Goal: Task Accomplishment & Management: Manage account settings

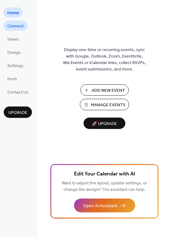
click at [20, 27] on span "Connect" at bounding box center [15, 26] width 16 height 6
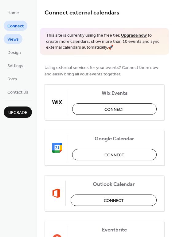
click at [16, 41] on span "Views" at bounding box center [12, 39] width 11 height 6
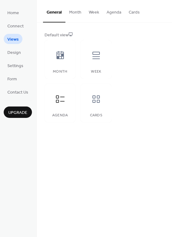
click at [79, 13] on button "Month" at bounding box center [75, 11] width 20 height 22
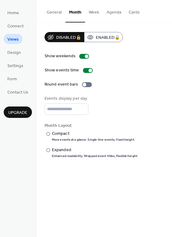
click at [98, 14] on button "Week" at bounding box center [94, 11] width 18 height 22
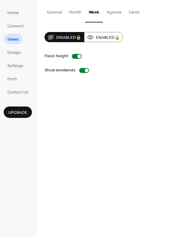
click at [108, 11] on button "Agenda" at bounding box center [114, 11] width 22 height 22
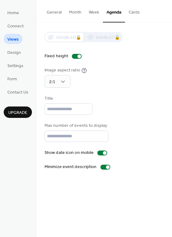
click at [132, 10] on button "Cards" at bounding box center [134, 11] width 18 height 22
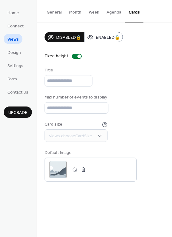
click at [56, 14] on button "General" at bounding box center [54, 11] width 22 height 22
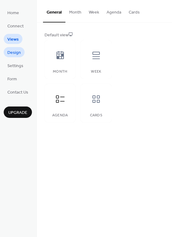
click at [16, 55] on span "Design" at bounding box center [14, 52] width 14 height 6
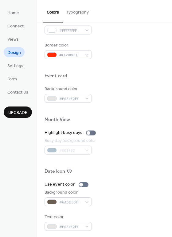
scroll to position [263, 0]
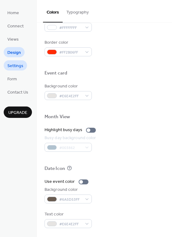
click at [19, 67] on span "Settings" at bounding box center [15, 66] width 16 height 6
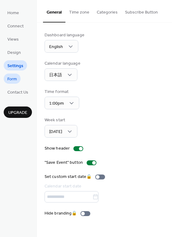
click at [15, 80] on span "Form" at bounding box center [12, 79] width 10 height 6
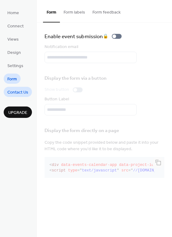
click at [20, 94] on span "Contact Us" at bounding box center [17, 92] width 21 height 6
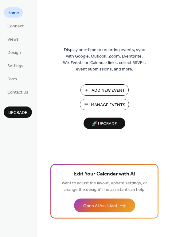
click at [96, 89] on span "Add New Event" at bounding box center [108, 90] width 33 height 6
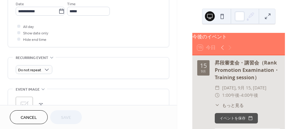
scroll to position [246, 0]
click at [209, 74] on div "15 9月" at bounding box center [203, 67] width 12 height 15
click at [247, 73] on div "昇段審査会・講習会（Rank Promotion Examination・Training session）" at bounding box center [246, 70] width 65 height 22
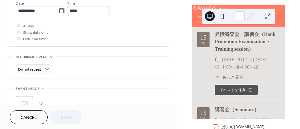
scroll to position [31, 0]
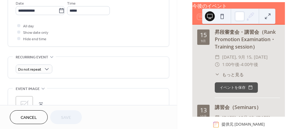
click at [37, 115] on button "Cancel" at bounding box center [29, 117] width 38 height 14
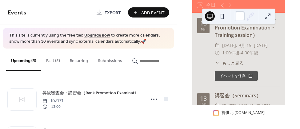
click at [53, 62] on button "Past (5)" at bounding box center [53, 60] width 24 height 22
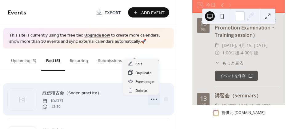
click at [152, 101] on icon at bounding box center [154, 99] width 10 height 10
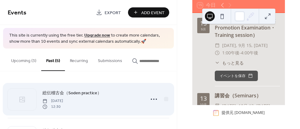
click at [131, 102] on div "総伝稽古会（Soden practice） Sunday, August 24, 2025 12:30" at bounding box center [91, 99] width 99 height 20
click at [63, 102] on span "Sunday, August 24, 2025" at bounding box center [52, 101] width 21 height 6
click at [90, 96] on span "総伝稽古会（Soden practice）" at bounding box center [71, 93] width 59 height 6
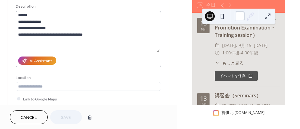
scroll to position [61, 0]
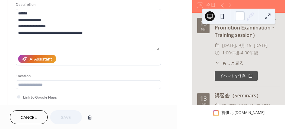
click at [42, 115] on button "Cancel" at bounding box center [29, 117] width 38 height 14
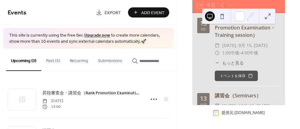
click at [54, 62] on button "Past (5)" at bounding box center [53, 60] width 24 height 22
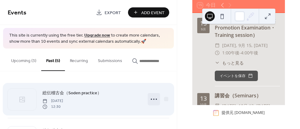
click at [155, 100] on circle at bounding box center [155, 99] width 1 height 1
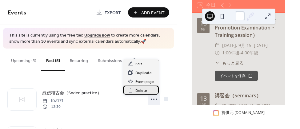
click at [139, 92] on span "Delete" at bounding box center [141, 91] width 12 height 6
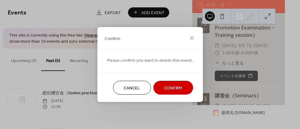
click at [131, 89] on span "Cancel" at bounding box center [132, 88] width 16 height 6
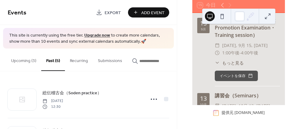
click at [77, 62] on button "Recurring" at bounding box center [79, 60] width 28 height 22
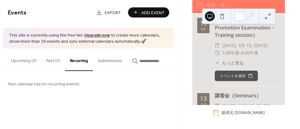
click at [113, 60] on button "Submissions" at bounding box center [110, 60] width 34 height 22
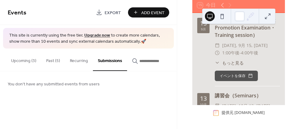
click at [79, 63] on button "Recurring" at bounding box center [79, 60] width 28 height 22
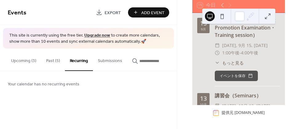
click at [49, 62] on button "Past (5)" at bounding box center [53, 60] width 24 height 22
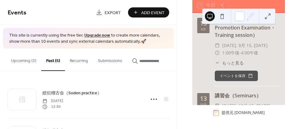
click at [32, 62] on button "Upcoming (3)" at bounding box center [23, 60] width 35 height 22
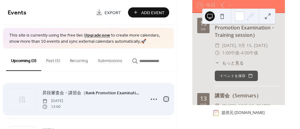
click at [165, 100] on div at bounding box center [166, 99] width 4 height 4
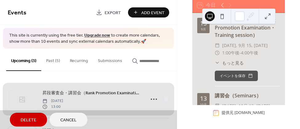
click at [60, 120] on span "Cancel" at bounding box center [68, 120] width 16 height 6
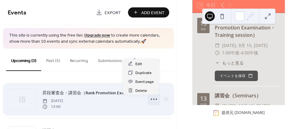
click at [151, 100] on icon at bounding box center [154, 99] width 10 height 10
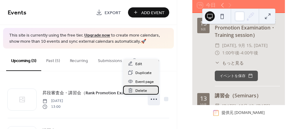
click at [144, 90] on span "Delete" at bounding box center [141, 91] width 12 height 6
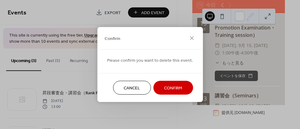
click at [167, 88] on span "Confirm" at bounding box center [173, 88] width 18 height 6
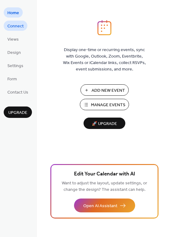
click at [18, 28] on span "Connect" at bounding box center [15, 26] width 16 height 6
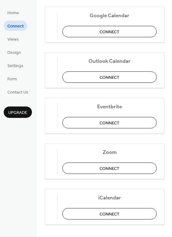
scroll to position [127, 0]
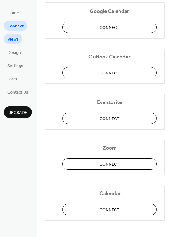
click at [14, 42] on span "Views" at bounding box center [12, 39] width 11 height 6
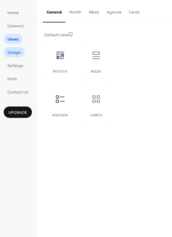
click at [19, 54] on span "Design" at bounding box center [14, 52] width 14 height 6
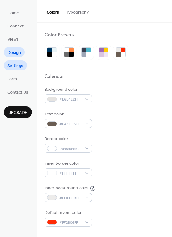
click at [15, 66] on span "Settings" at bounding box center [15, 66] width 16 height 6
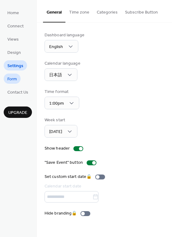
click at [15, 78] on span "Form" at bounding box center [12, 79] width 10 height 6
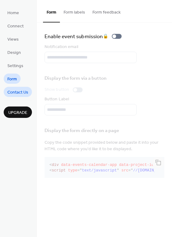
click at [14, 94] on span "Contact Us" at bounding box center [17, 92] width 21 height 6
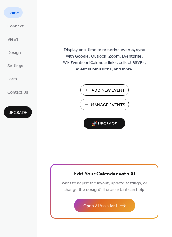
drag, startPoint x: 105, startPoint y: 106, endPoint x: 65, endPoint y: 84, distance: 45.6
click at [65, 84] on div "Display one-time or recurring events, sync with Google, Outlook, Zoom, Eventbri…" at bounding box center [104, 128] width 135 height 217
drag, startPoint x: 135, startPoint y: 103, endPoint x: 92, endPoint y: 106, distance: 43.4
click at [92, 106] on div "Add New Event Manage Events 🚀 Upgrade" at bounding box center [104, 106] width 61 height 45
copy span "Manage Events"
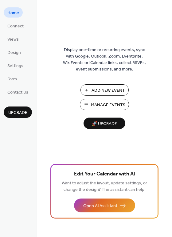
click at [53, 131] on div "Display one-time or recurring events, sync with Google, Outlook, Zoom, Eventbri…" at bounding box center [104, 128] width 135 height 217
click at [97, 103] on span "Manage Events" at bounding box center [108, 105] width 34 height 6
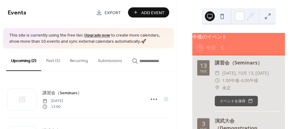
click at [250, 84] on span "4:00午後" at bounding box center [249, 80] width 17 height 7
click at [234, 82] on span "1:00午後" at bounding box center [230, 80] width 17 height 7
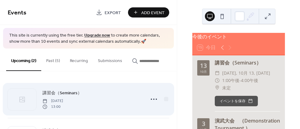
click at [105, 105] on div "講習会（Seminars） Monday, October 13, 2025 13:00" at bounding box center [91, 99] width 99 height 20
click at [24, 101] on icon at bounding box center [21, 99] width 7 height 7
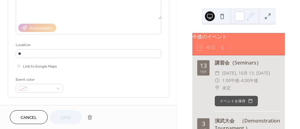
scroll to position [92, 0]
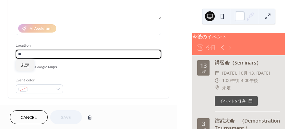
click at [31, 52] on input "**" at bounding box center [88, 54] width 145 height 9
type input "*"
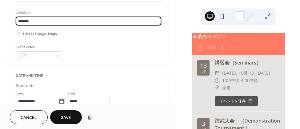
scroll to position [88, 0]
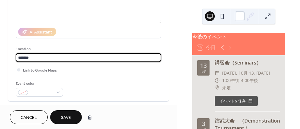
type input "*******"
click at [66, 116] on span "Save" at bounding box center [66, 118] width 10 height 6
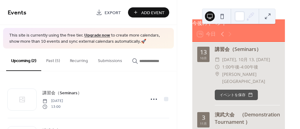
scroll to position [11, 0]
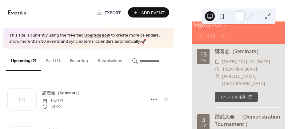
click at [55, 63] on button "Past (5)" at bounding box center [53, 60] width 24 height 22
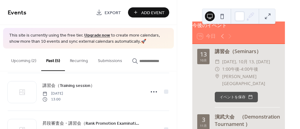
scroll to position [123, 0]
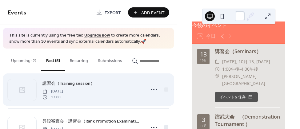
click at [112, 95] on div "講習会（Training session） Monday, May 5, 2025 13:00" at bounding box center [91, 90] width 99 height 20
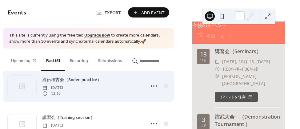
scroll to position [120, 0]
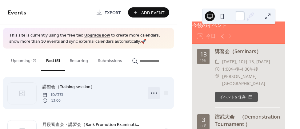
click at [151, 93] on icon at bounding box center [154, 93] width 10 height 10
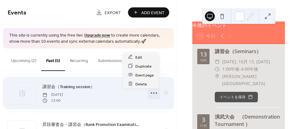
click at [125, 98] on div "講習会（Training session） Monday, May 5, 2025 13:00" at bounding box center [91, 93] width 99 height 20
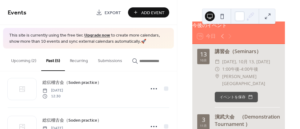
scroll to position [61, 0]
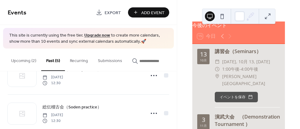
click at [83, 59] on button "Recurring" at bounding box center [79, 60] width 28 height 22
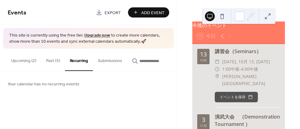
click at [30, 63] on button "Upcoming (2)" at bounding box center [23, 60] width 35 height 22
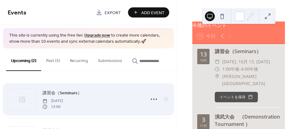
click at [63, 106] on span "13:00" at bounding box center [52, 107] width 21 height 6
click at [102, 103] on div "講習会（Seminars） Monday, October 13, 2025 13:00" at bounding box center [91, 99] width 99 height 20
